Goal: Task Accomplishment & Management: Use online tool/utility

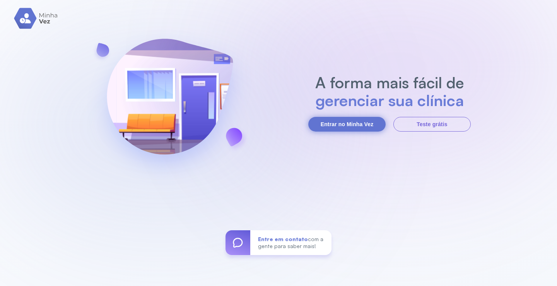
click at [338, 119] on button "Entrar no Minha Vez" at bounding box center [346, 124] width 77 height 15
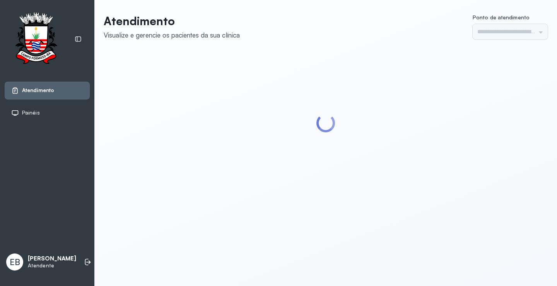
type input "*********"
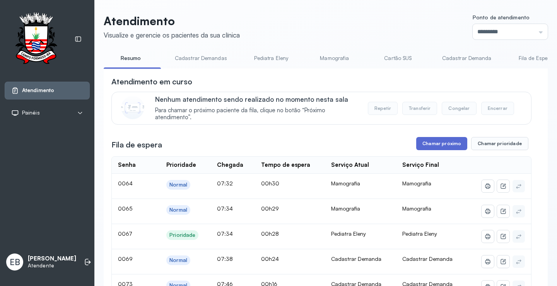
click at [425, 144] on button "Chamar próximo" at bounding box center [441, 143] width 51 height 13
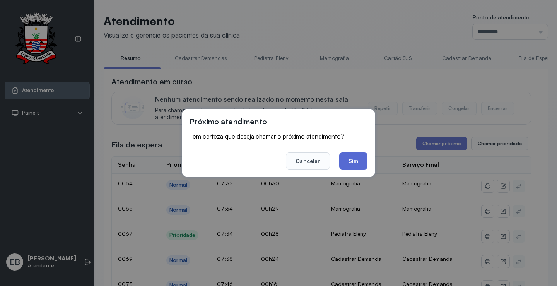
click at [361, 165] on button "Sim" at bounding box center [353, 160] width 28 height 17
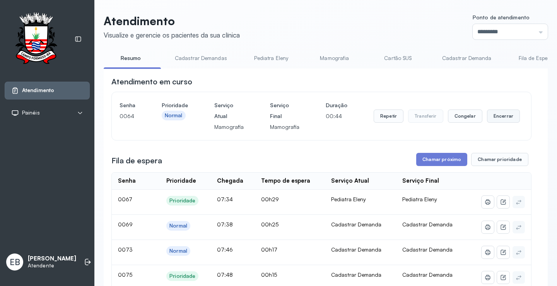
click at [502, 119] on button "Encerrar" at bounding box center [503, 115] width 33 height 13
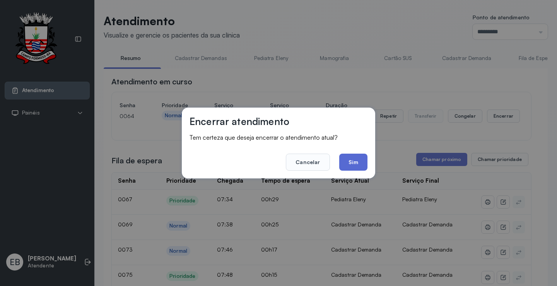
click at [348, 168] on button "Sim" at bounding box center [353, 162] width 28 height 17
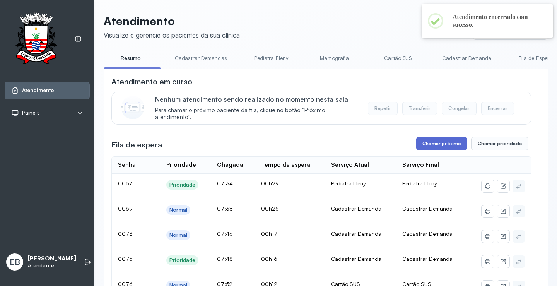
click at [432, 148] on button "Chamar próximo" at bounding box center [441, 143] width 51 height 13
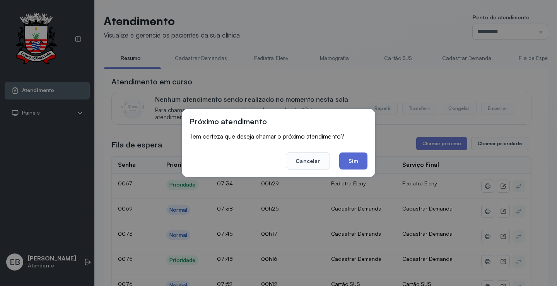
click at [360, 164] on button "Sim" at bounding box center [353, 160] width 28 height 17
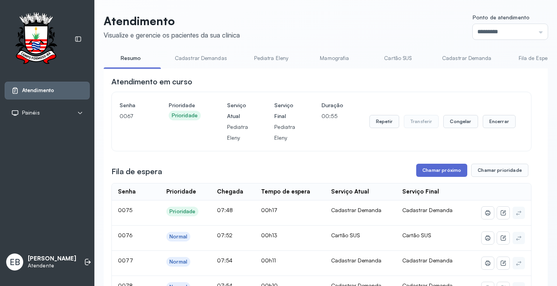
click at [450, 174] on button "Chamar próximo" at bounding box center [441, 170] width 51 height 13
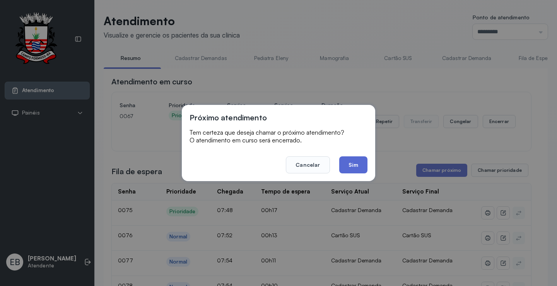
click at [357, 167] on button "Sim" at bounding box center [353, 164] width 28 height 17
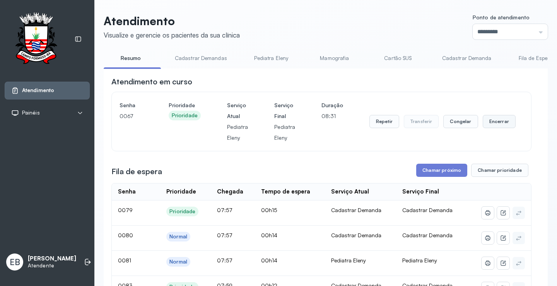
click at [488, 126] on button "Encerrar" at bounding box center [499, 121] width 33 height 13
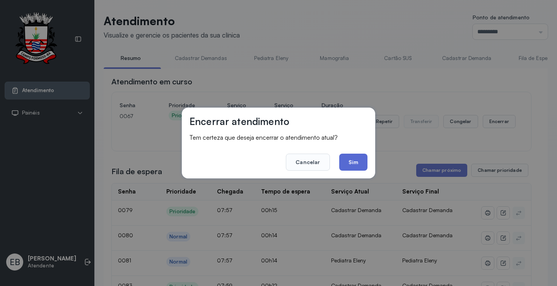
click at [350, 161] on button "Sim" at bounding box center [353, 162] width 28 height 17
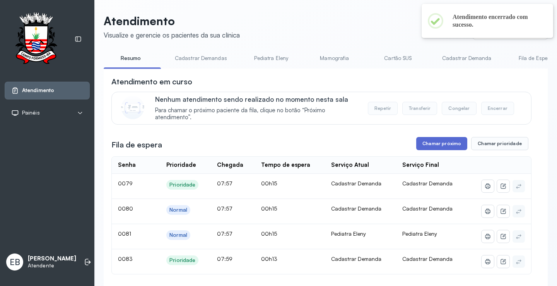
click at [452, 143] on button "Chamar próximo" at bounding box center [441, 143] width 51 height 13
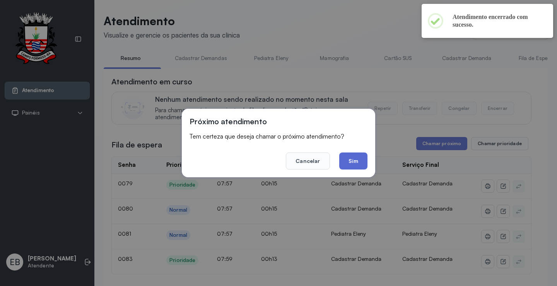
click at [357, 161] on button "Sim" at bounding box center [353, 160] width 28 height 17
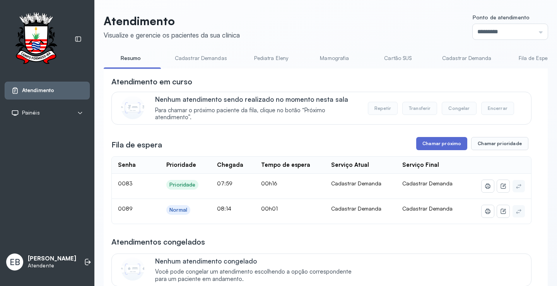
click at [449, 145] on button "Chamar próximo" at bounding box center [441, 143] width 51 height 13
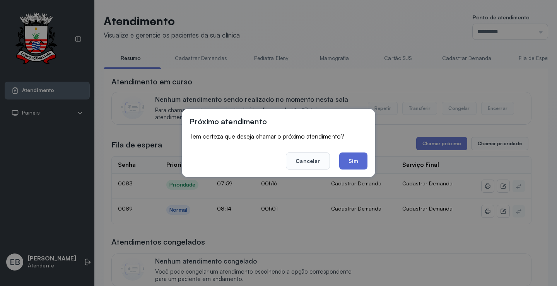
click at [357, 159] on button "Sim" at bounding box center [353, 160] width 28 height 17
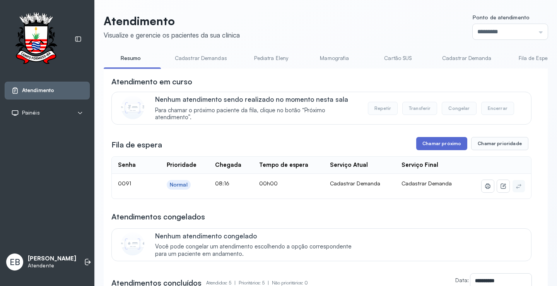
click at [443, 147] on button "Chamar próximo" at bounding box center [441, 143] width 51 height 13
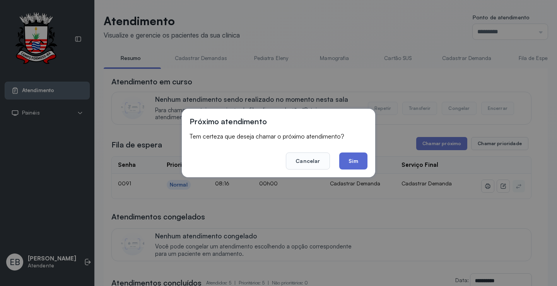
click at [354, 158] on button "Sim" at bounding box center [353, 160] width 28 height 17
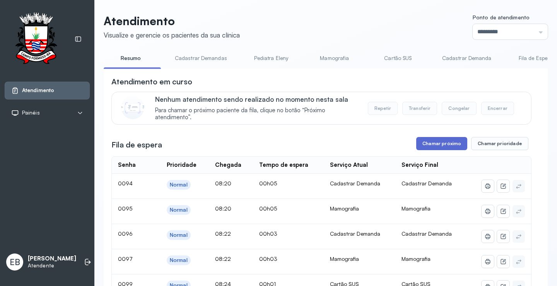
click at [440, 144] on button "Chamar próximo" at bounding box center [441, 143] width 51 height 13
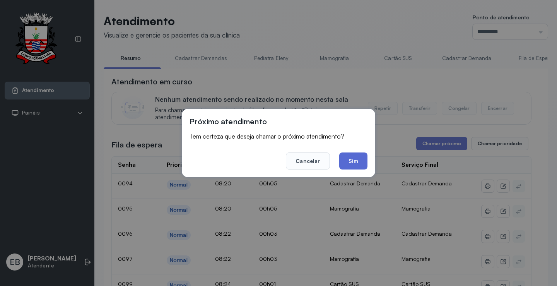
click at [352, 160] on button "Sim" at bounding box center [353, 160] width 28 height 17
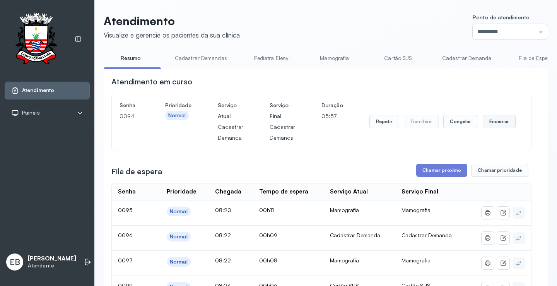
click at [496, 125] on button "Encerrar" at bounding box center [499, 121] width 33 height 13
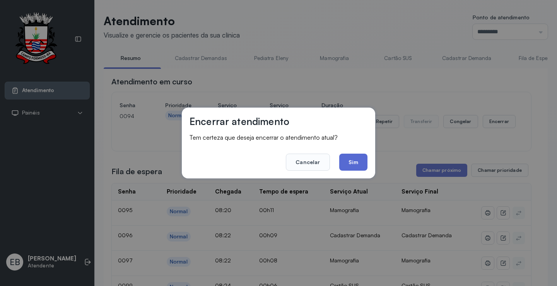
click at [353, 157] on button "Sim" at bounding box center [353, 162] width 28 height 17
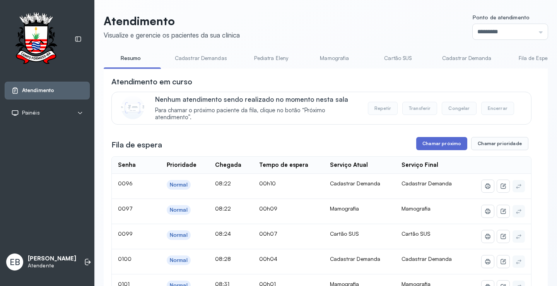
click at [443, 144] on button "Chamar próximo" at bounding box center [441, 143] width 51 height 13
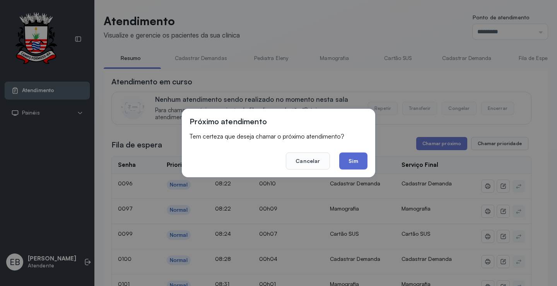
click at [363, 162] on button "Sim" at bounding box center [353, 160] width 28 height 17
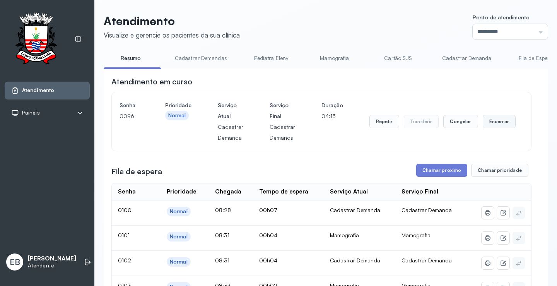
click at [494, 125] on button "Encerrar" at bounding box center [499, 121] width 33 height 13
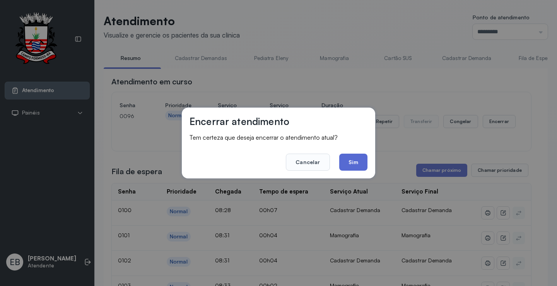
click at [356, 162] on button "Sim" at bounding box center [353, 162] width 28 height 17
